Goal: Task Accomplishment & Management: Use online tool/utility

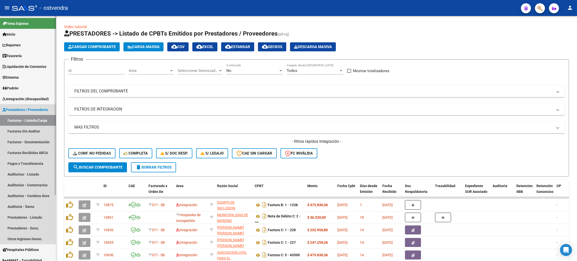
click at [23, 110] on span "Prestadores / Proveedores" at bounding box center [26, 110] width 46 height 6
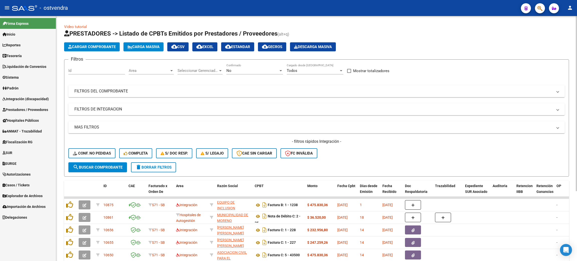
click at [176, 91] on mat-panel-title "FILTROS DEL COMPROBANTE" at bounding box center [313, 91] width 478 height 6
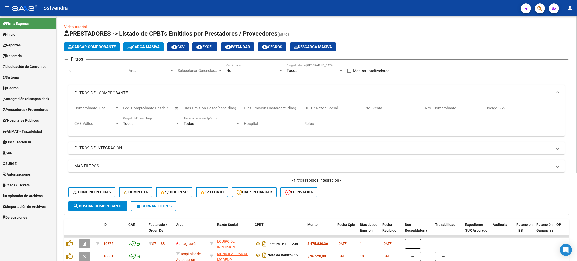
click at [112, 149] on mat-panel-title "FILTROS DE INTEGRACION" at bounding box center [313, 148] width 478 height 6
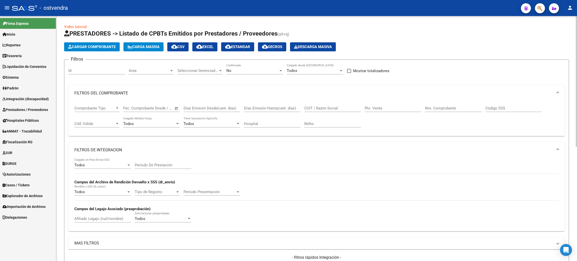
click at [174, 165] on input "Período De Prestación" at bounding box center [163, 165] width 57 height 5
click at [199, 187] on div "Período Presentación Período Presentación" at bounding box center [211, 190] width 57 height 11
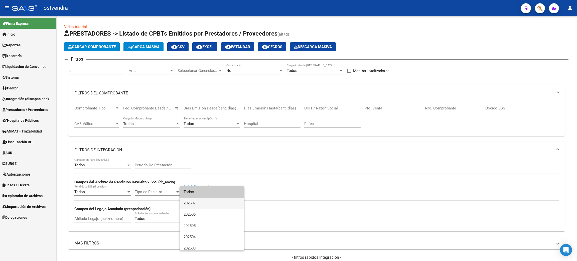
click at [198, 203] on span "202507" at bounding box center [211, 202] width 57 height 11
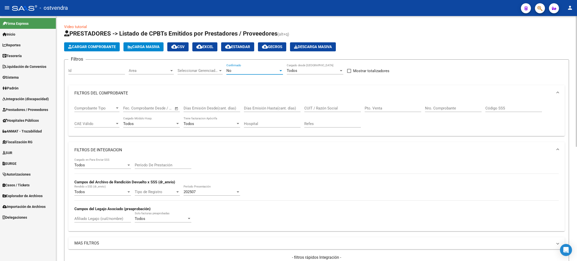
click at [262, 72] on div "No" at bounding box center [252, 70] width 52 height 5
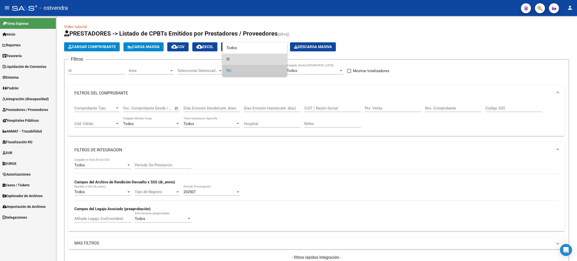
click at [247, 60] on span "Si" at bounding box center [254, 59] width 57 height 11
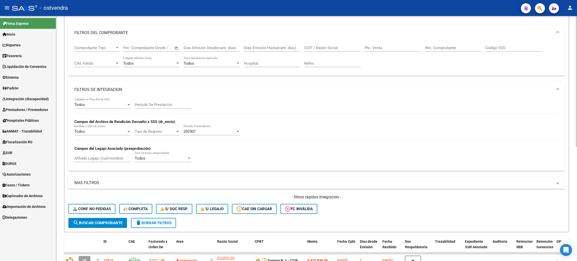
scroll to position [75, 0]
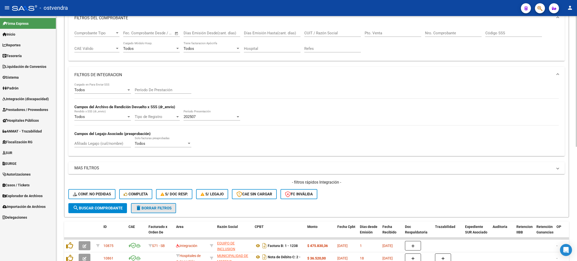
click at [159, 209] on span "delete Borrar Filtros" at bounding box center [153, 208] width 36 height 5
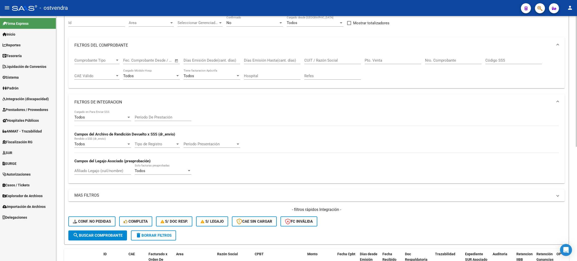
scroll to position [38, 0]
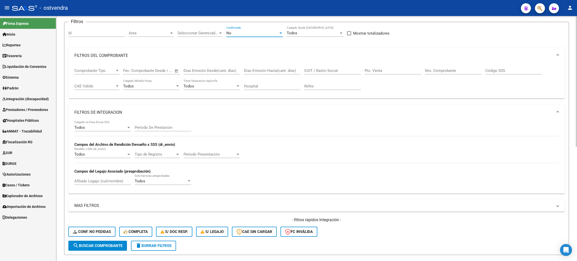
click at [248, 34] on div "No" at bounding box center [252, 33] width 52 height 5
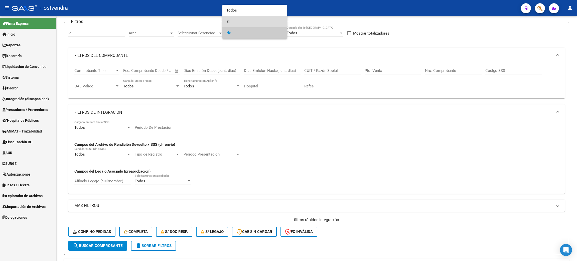
click at [242, 18] on span "Si" at bounding box center [254, 21] width 57 height 11
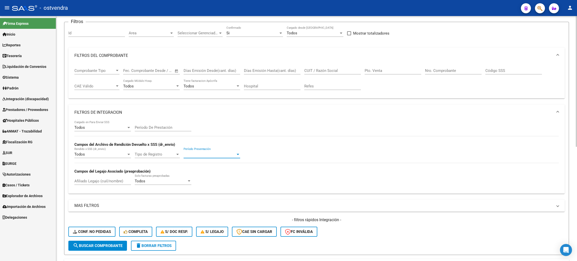
click at [211, 154] on span "Período Presentación" at bounding box center [209, 154] width 52 height 5
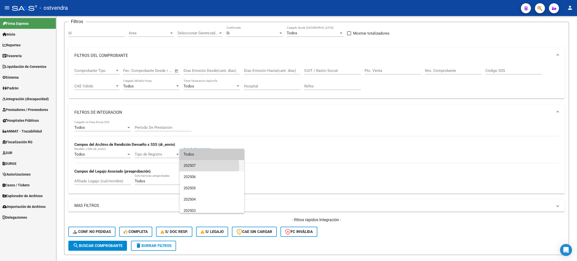
click at [205, 166] on span "202507" at bounding box center [211, 165] width 57 height 11
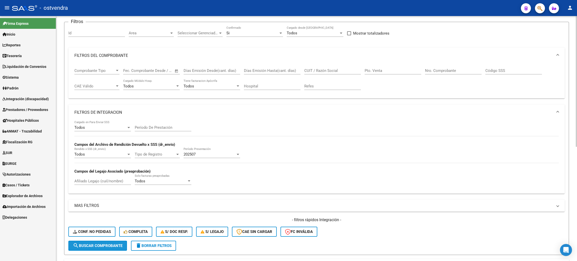
click at [110, 244] on span "search Buscar Comprobante" at bounding box center [98, 245] width 50 height 5
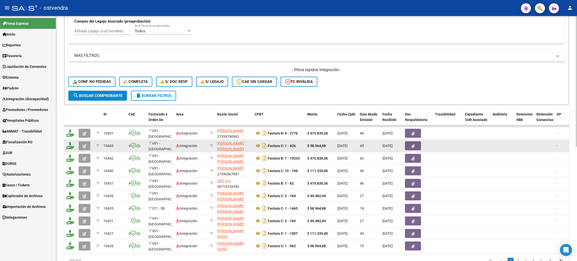
scroll to position [214, 0]
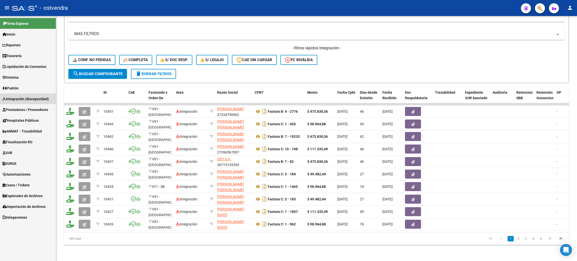
click at [24, 99] on span "Integración (discapacidad)" at bounding box center [26, 99] width 46 height 6
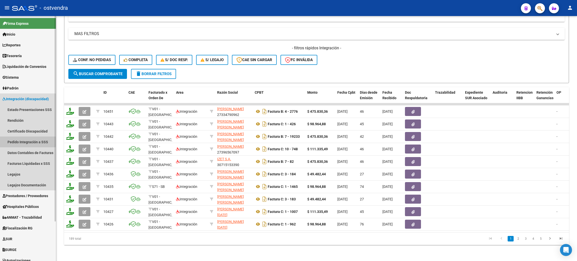
drag, startPoint x: 19, startPoint y: 142, endPoint x: 22, endPoint y: 141, distance: 3.1
click at [18, 141] on link "Pedido Integración a SSS" at bounding box center [28, 141] width 56 height 11
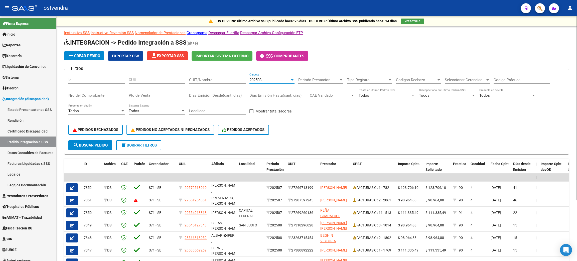
click at [263, 79] on div "202508" at bounding box center [269, 80] width 41 height 5
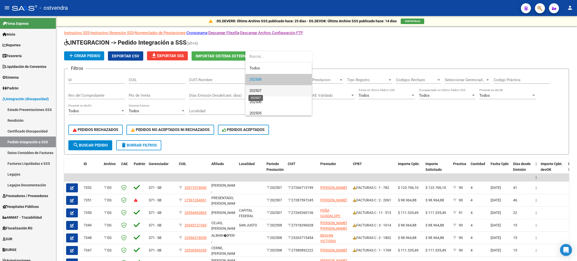
click at [260, 91] on span "202507" at bounding box center [255, 90] width 12 height 5
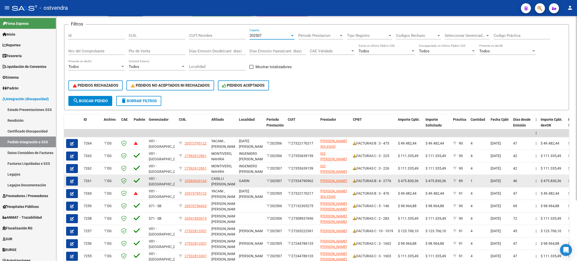
scroll to position [81, 0]
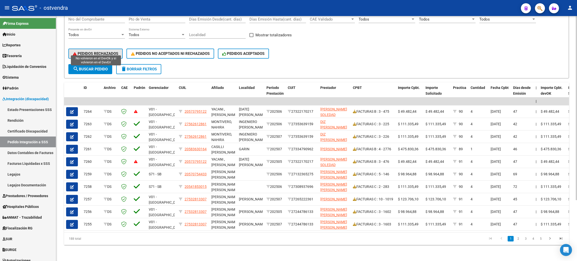
click at [92, 51] on button "PEDIDOS RECHAZADOS" at bounding box center [95, 54] width 54 height 10
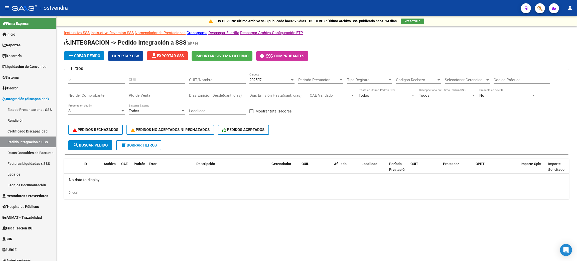
scroll to position [0, 0]
click at [159, 129] on span "PEDIDOS NO ACEPTADOS NI RECHAZADOS" at bounding box center [170, 129] width 79 height 5
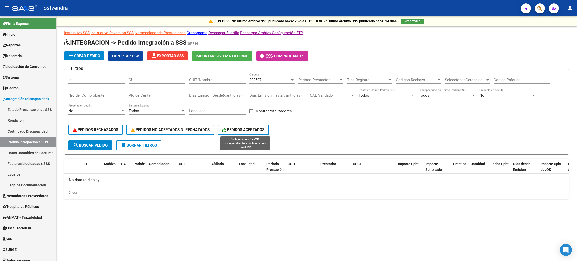
click at [242, 131] on button "PEDIDOS ACEPTADOS" at bounding box center [243, 130] width 51 height 10
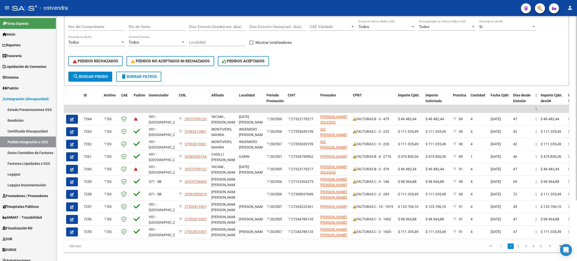
scroll to position [81, 0]
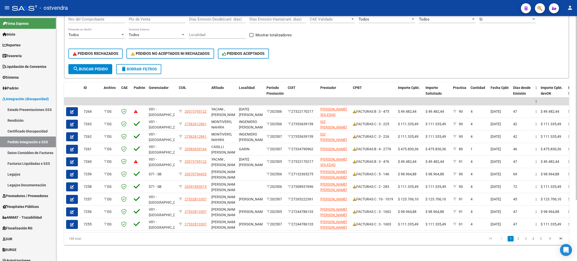
drag, startPoint x: 147, startPoint y: 64, endPoint x: 129, endPoint y: 71, distance: 19.3
click at [147, 67] on span "delete Borrar Filtros" at bounding box center [139, 69] width 36 height 5
click at [14, 200] on link "Prestadores / Proveedores" at bounding box center [28, 195] width 56 height 11
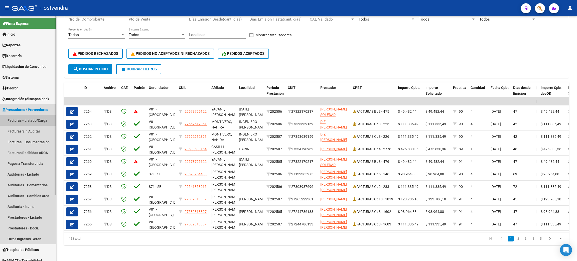
click at [23, 118] on link "Facturas - Listado/Carga" at bounding box center [28, 120] width 56 height 11
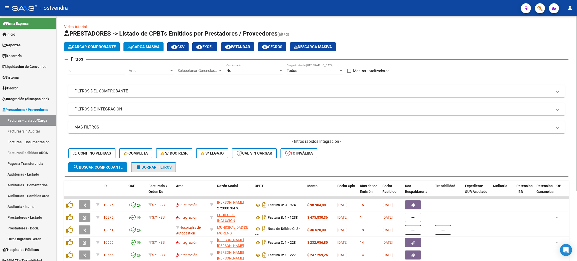
click at [152, 167] on span "delete Borrar Filtros" at bounding box center [153, 167] width 36 height 5
click at [241, 68] on div "No" at bounding box center [252, 70] width 52 height 5
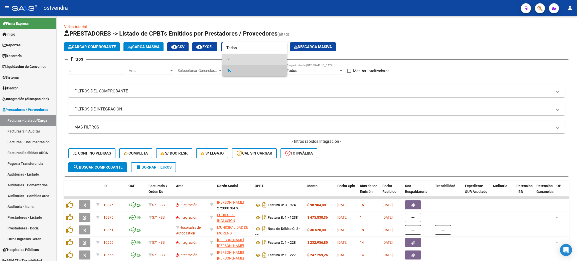
click at [236, 56] on span "Si" at bounding box center [254, 59] width 57 height 11
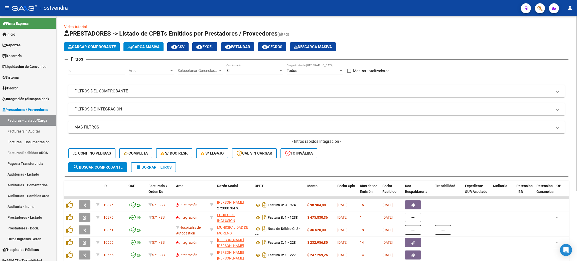
click at [119, 109] on mat-panel-title "FILTROS DE INTEGRACION" at bounding box center [313, 109] width 478 height 6
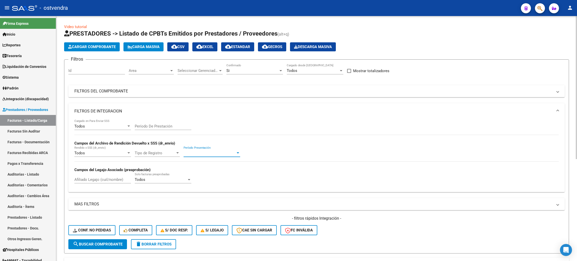
click at [196, 151] on span "Período Presentación" at bounding box center [209, 153] width 52 height 5
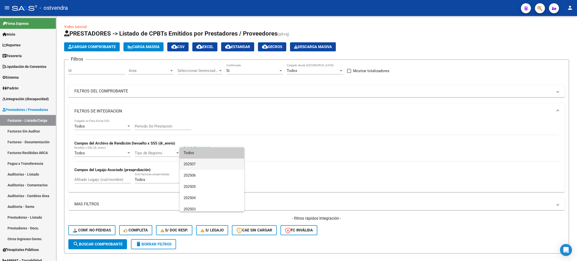
click at [196, 163] on span "202507" at bounding box center [211, 163] width 57 height 11
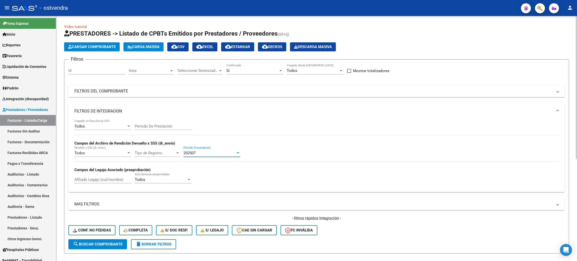
click at [105, 246] on button "search Buscar Comprobante" at bounding box center [97, 244] width 59 height 10
click at [250, 46] on span "cloud_download Estandar" at bounding box center [237, 47] width 25 height 5
click at [19, 98] on span "Integración (discapacidad)" at bounding box center [26, 99] width 46 height 6
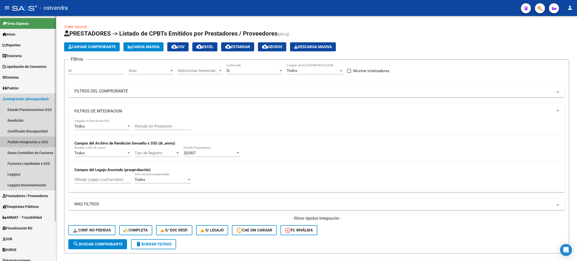
click at [20, 142] on link "Pedido Integración a SSS" at bounding box center [28, 141] width 56 height 11
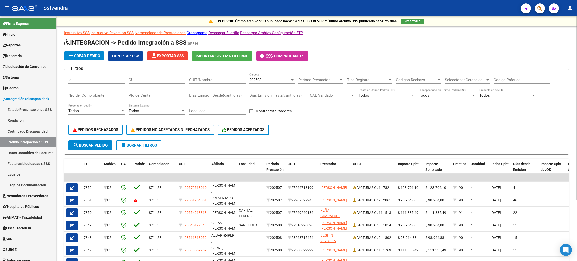
click at [197, 77] on div "CUIT/Nombre" at bounding box center [217, 78] width 57 height 11
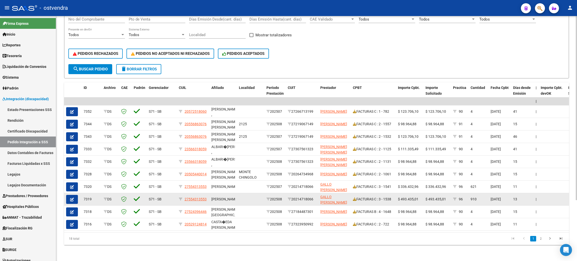
scroll to position [81, 0]
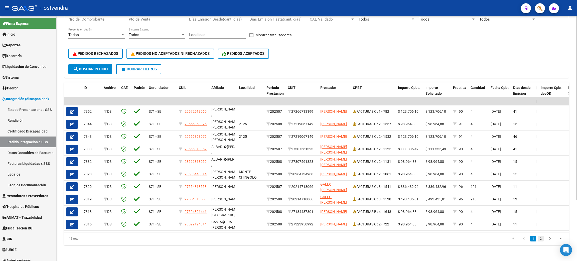
click at [540, 238] on link "2" at bounding box center [540, 239] width 6 height 6
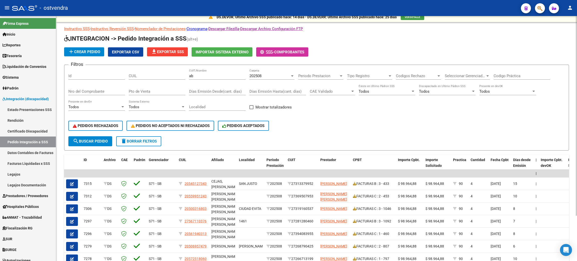
scroll to position [0, 0]
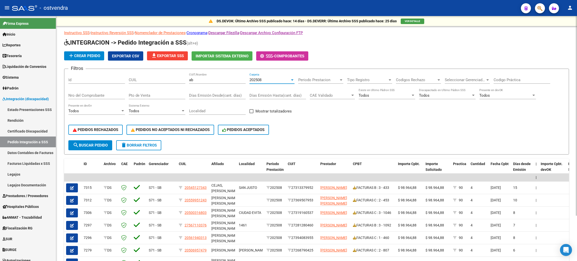
click at [266, 82] on div "202508" at bounding box center [269, 80] width 41 height 5
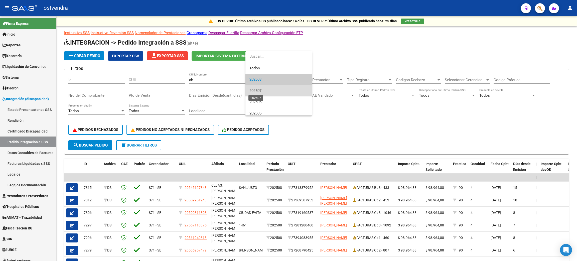
click at [258, 91] on span "202507" at bounding box center [255, 90] width 12 height 5
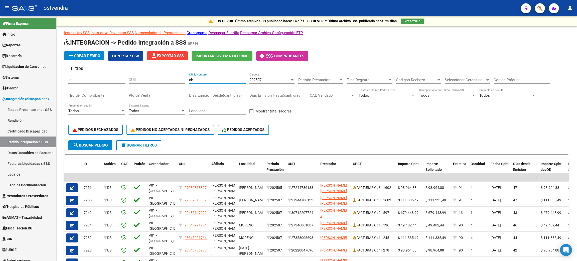
click at [200, 80] on input "ab" at bounding box center [217, 80] width 57 height 5
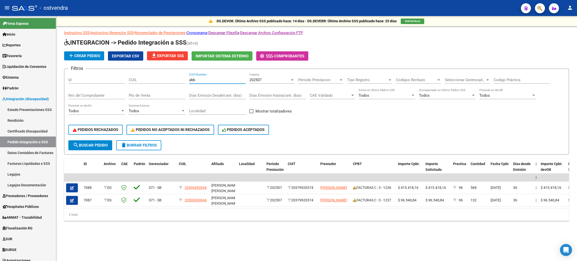
type input "abb"
